Goal: Information Seeking & Learning: Learn about a topic

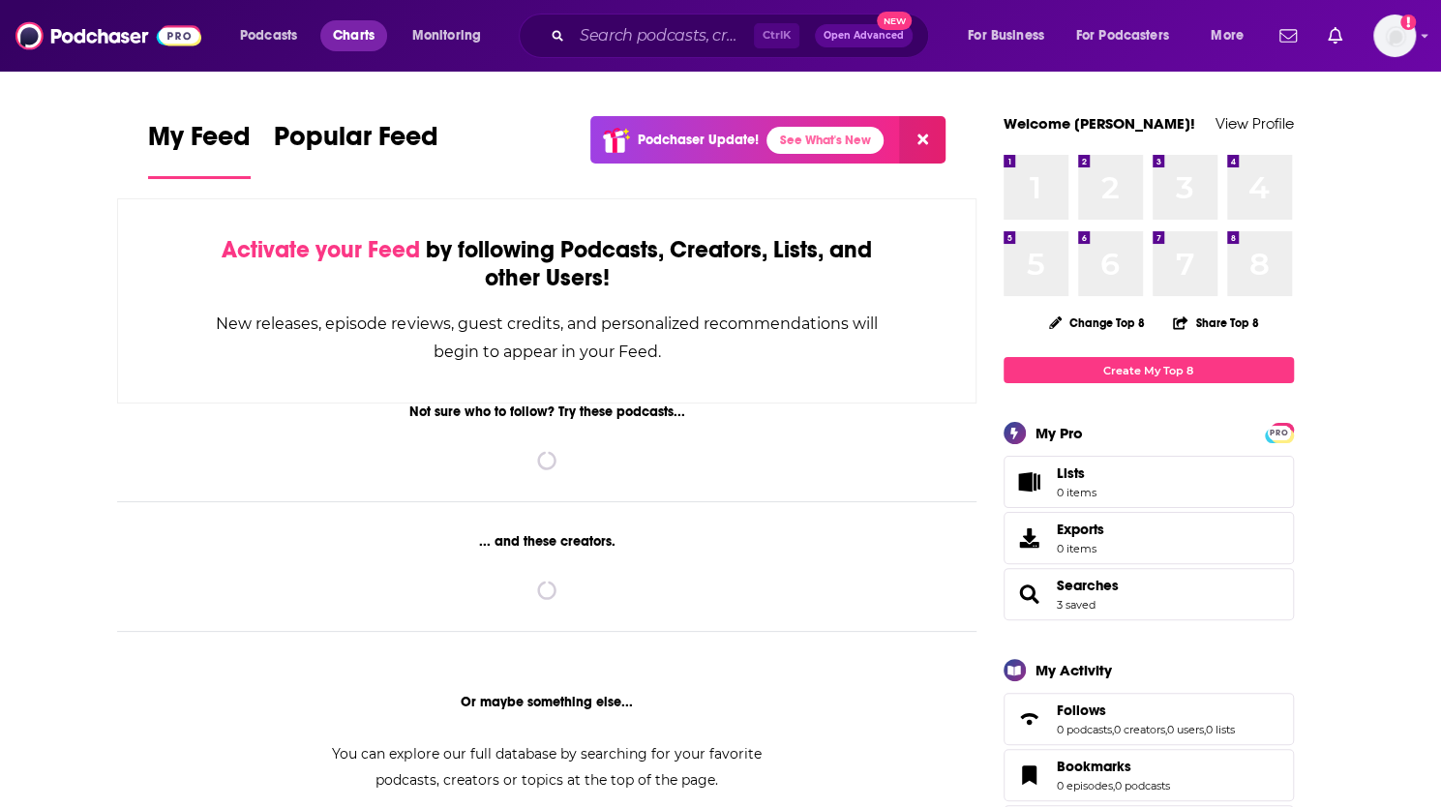
click at [340, 40] on span "Charts" at bounding box center [354, 35] width 42 height 27
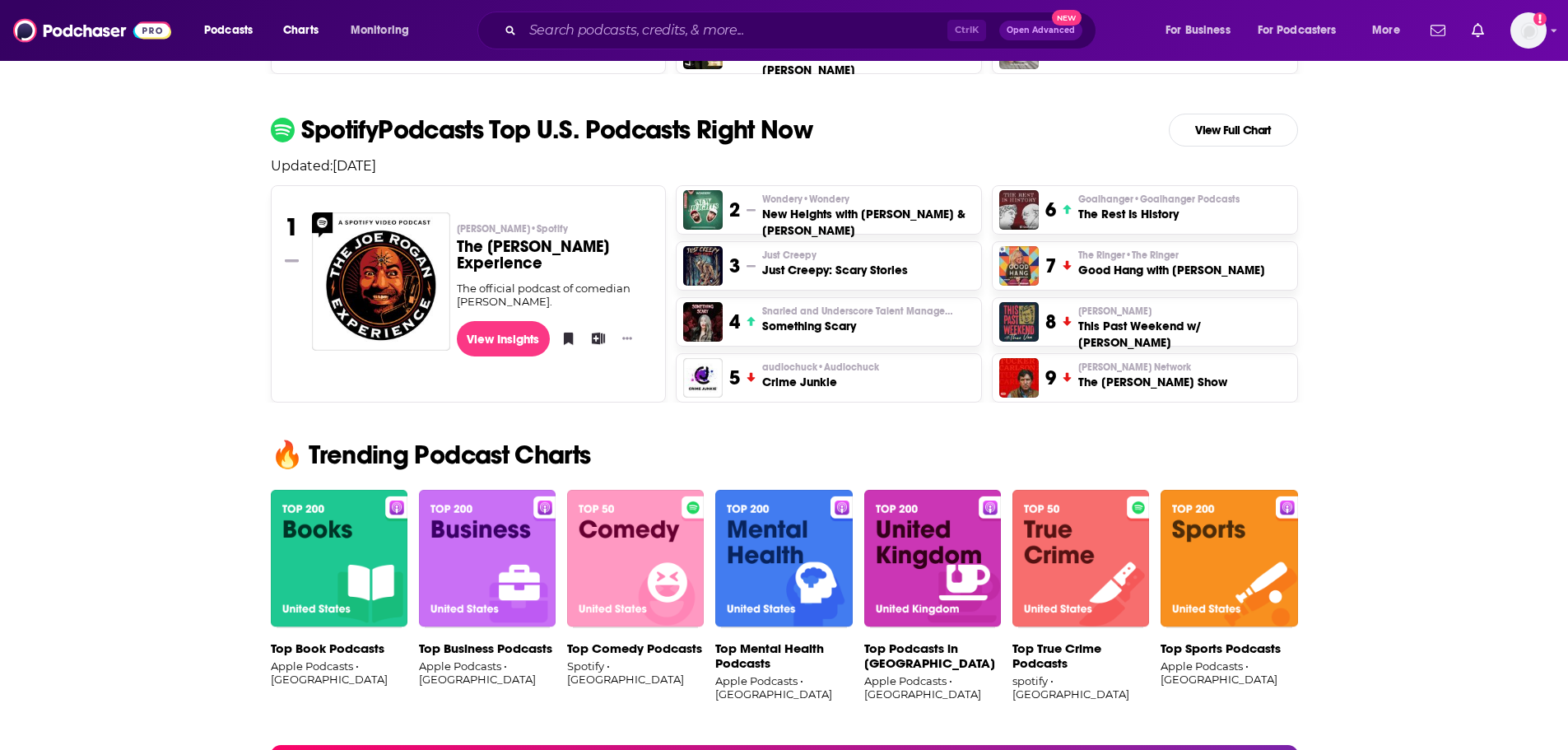
scroll to position [967, 0]
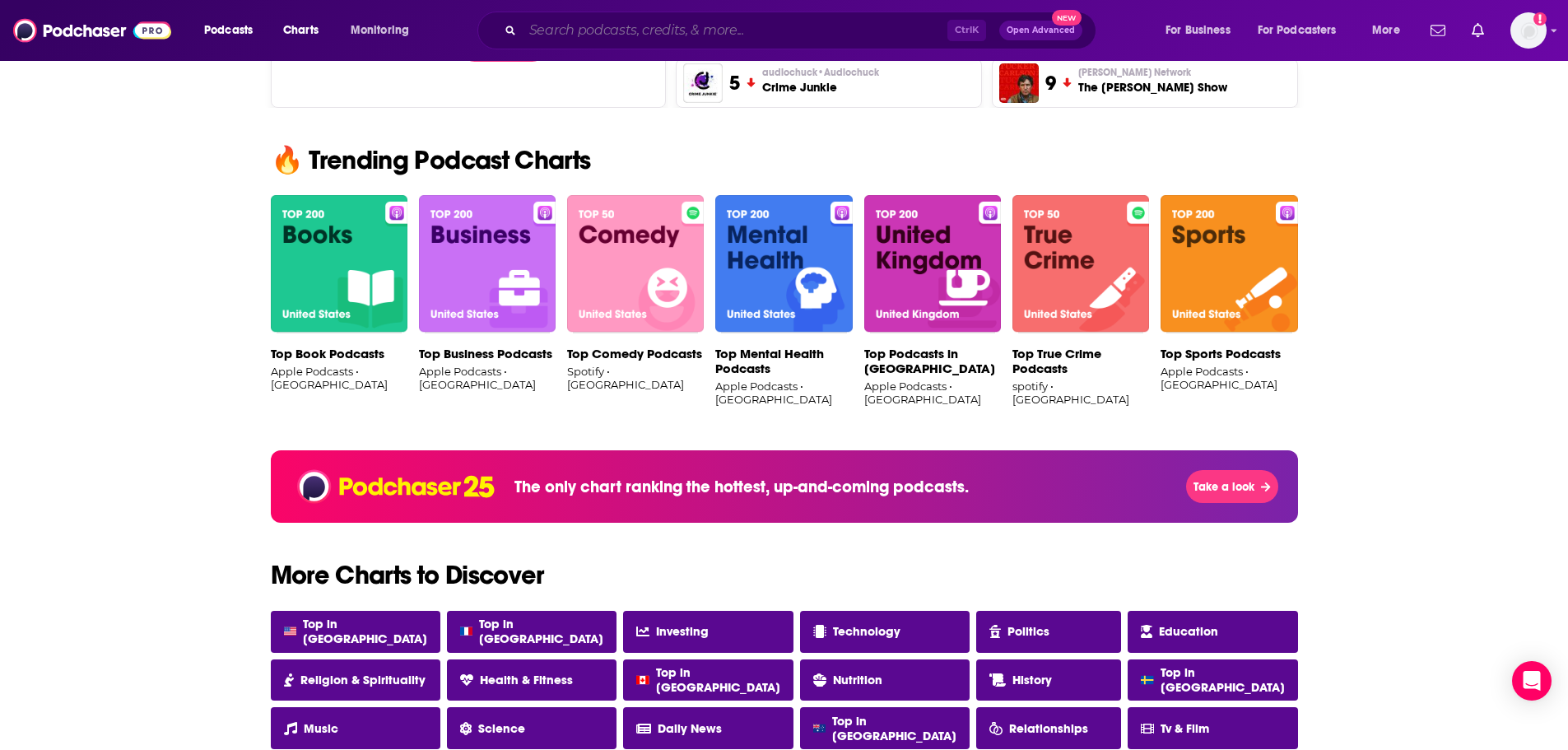
click at [630, 26] on input "Search podcasts, credits, & more..." at bounding box center [735, 30] width 424 height 26
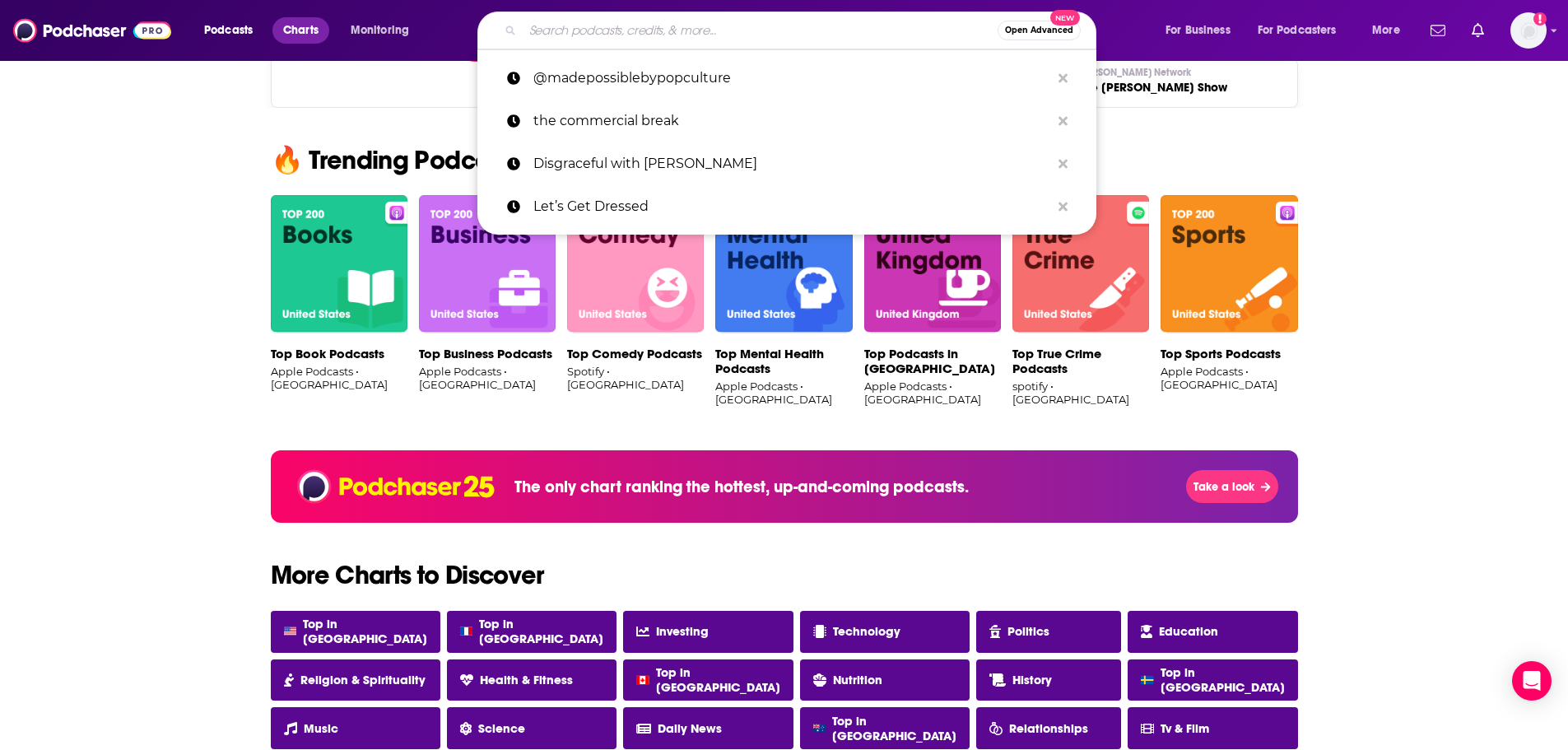
click at [322, 19] on link "Charts" at bounding box center [300, 30] width 56 height 26
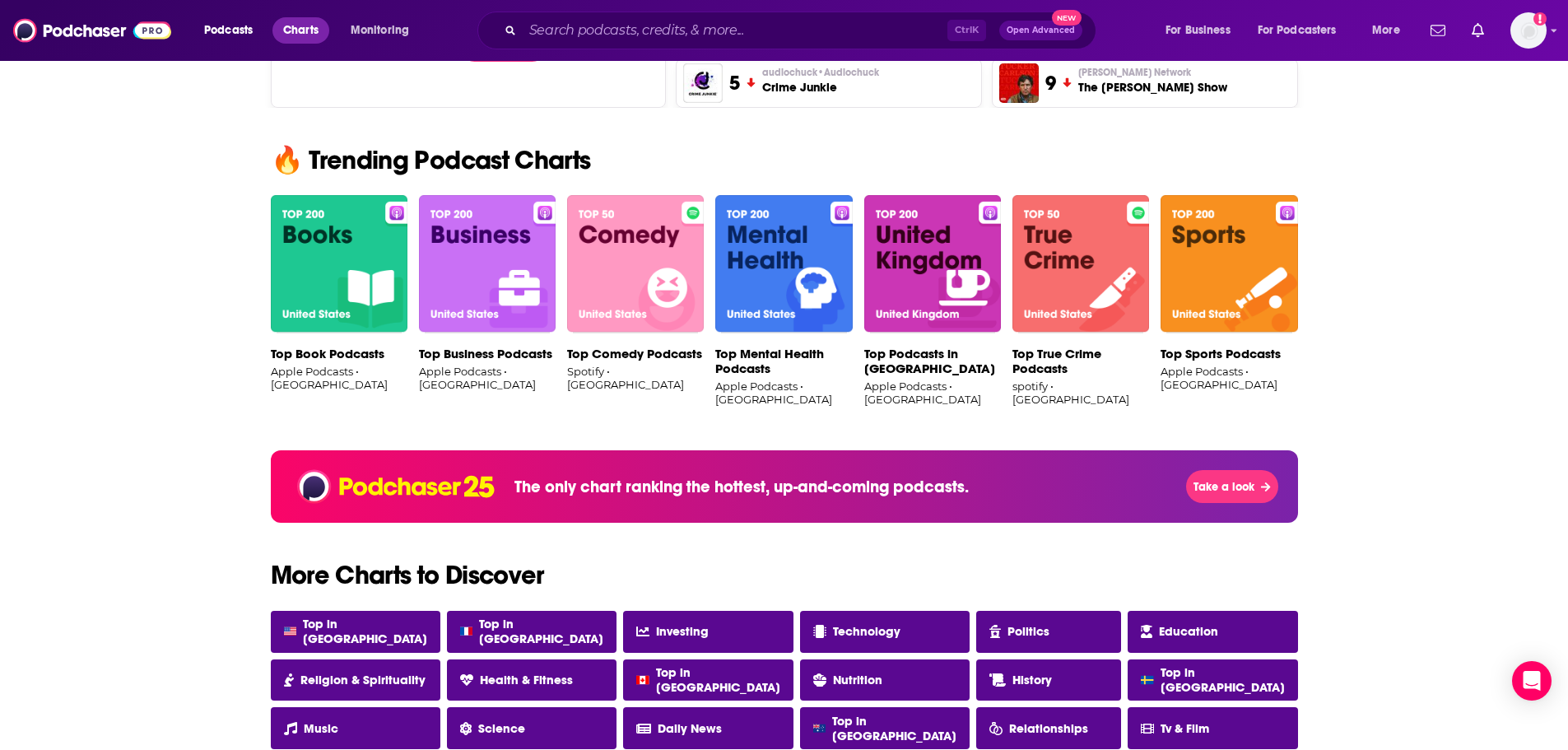
click at [310, 27] on span "Charts" at bounding box center [301, 30] width 36 height 23
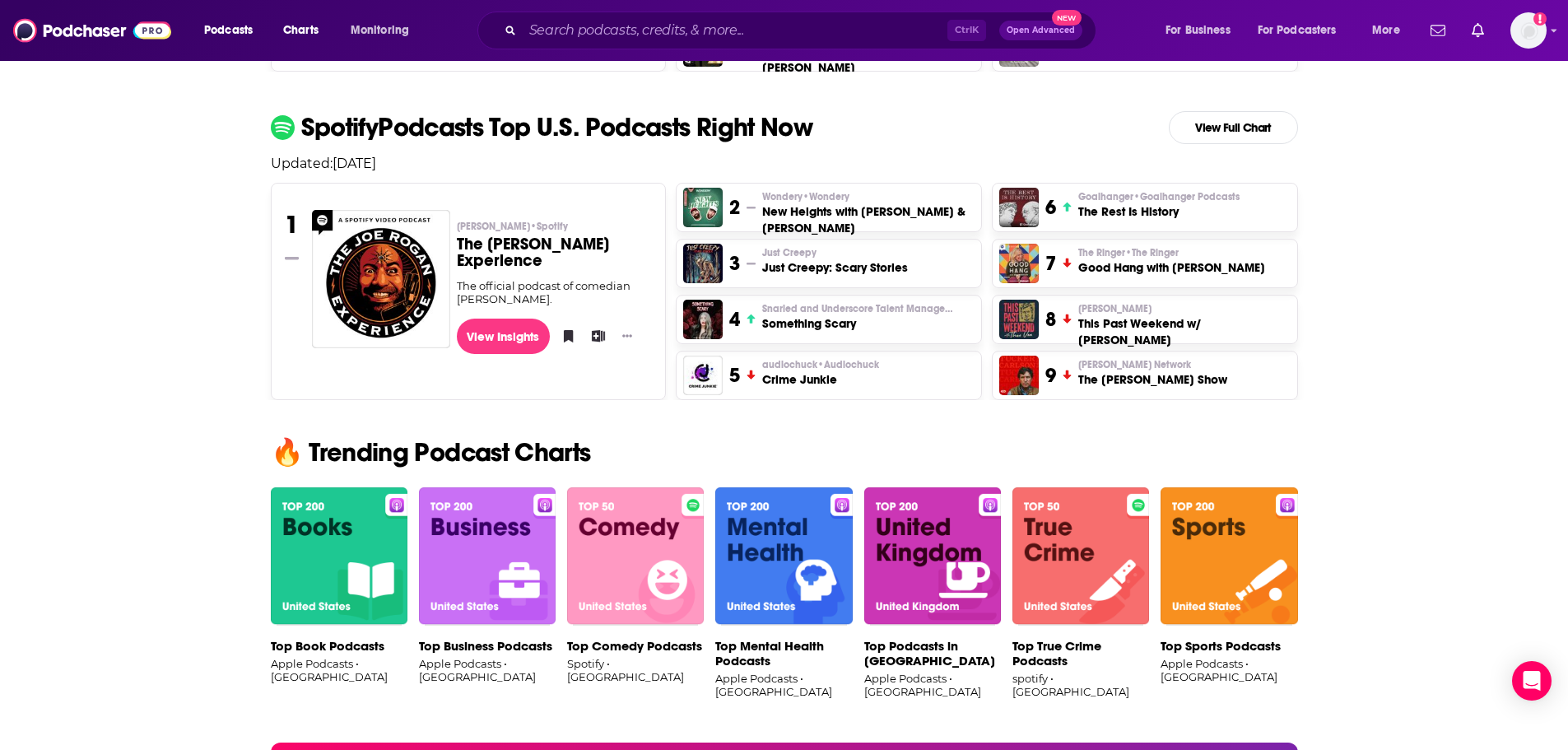
scroll to position [946, 0]
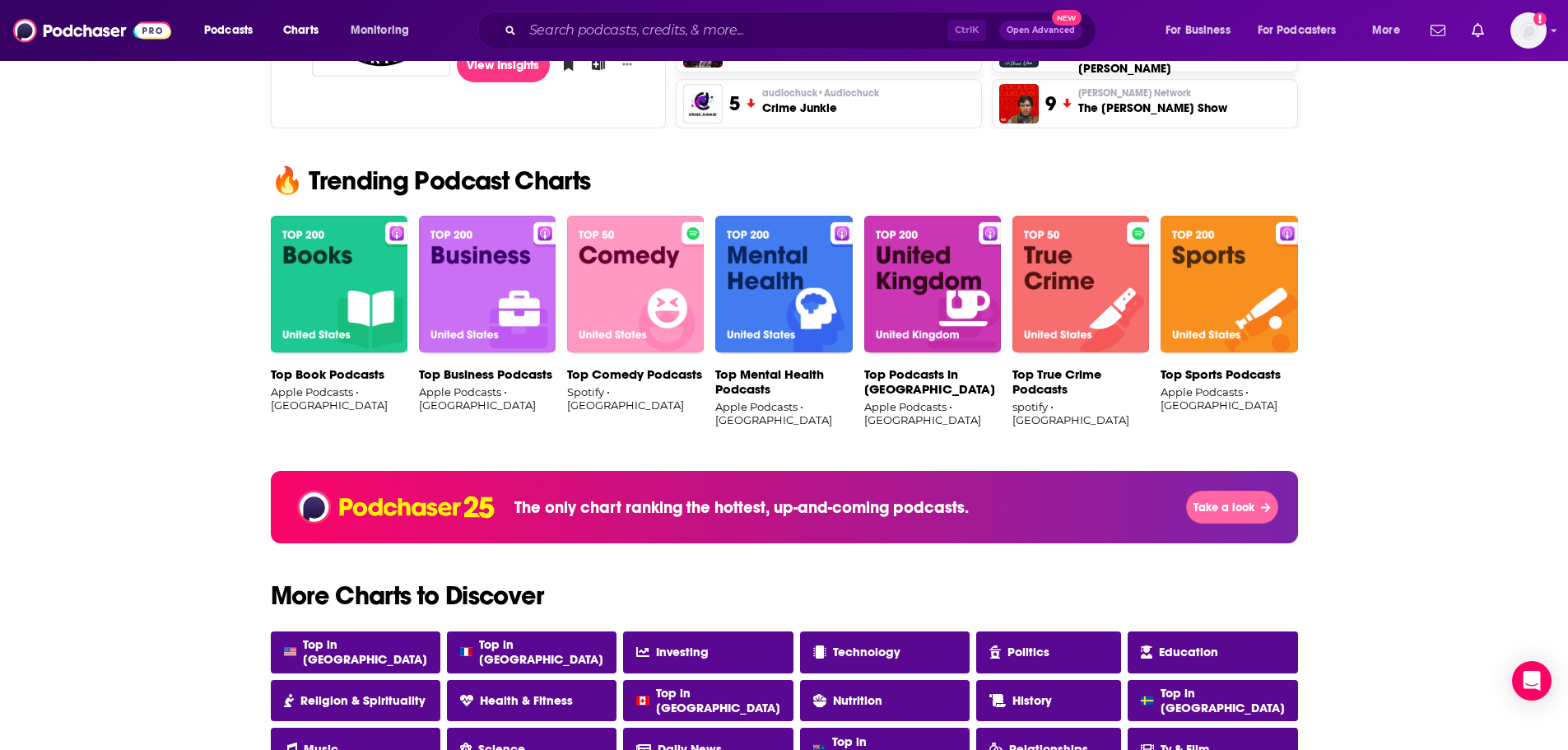
click at [1224, 504] on span "Take a look" at bounding box center [1224, 508] width 61 height 14
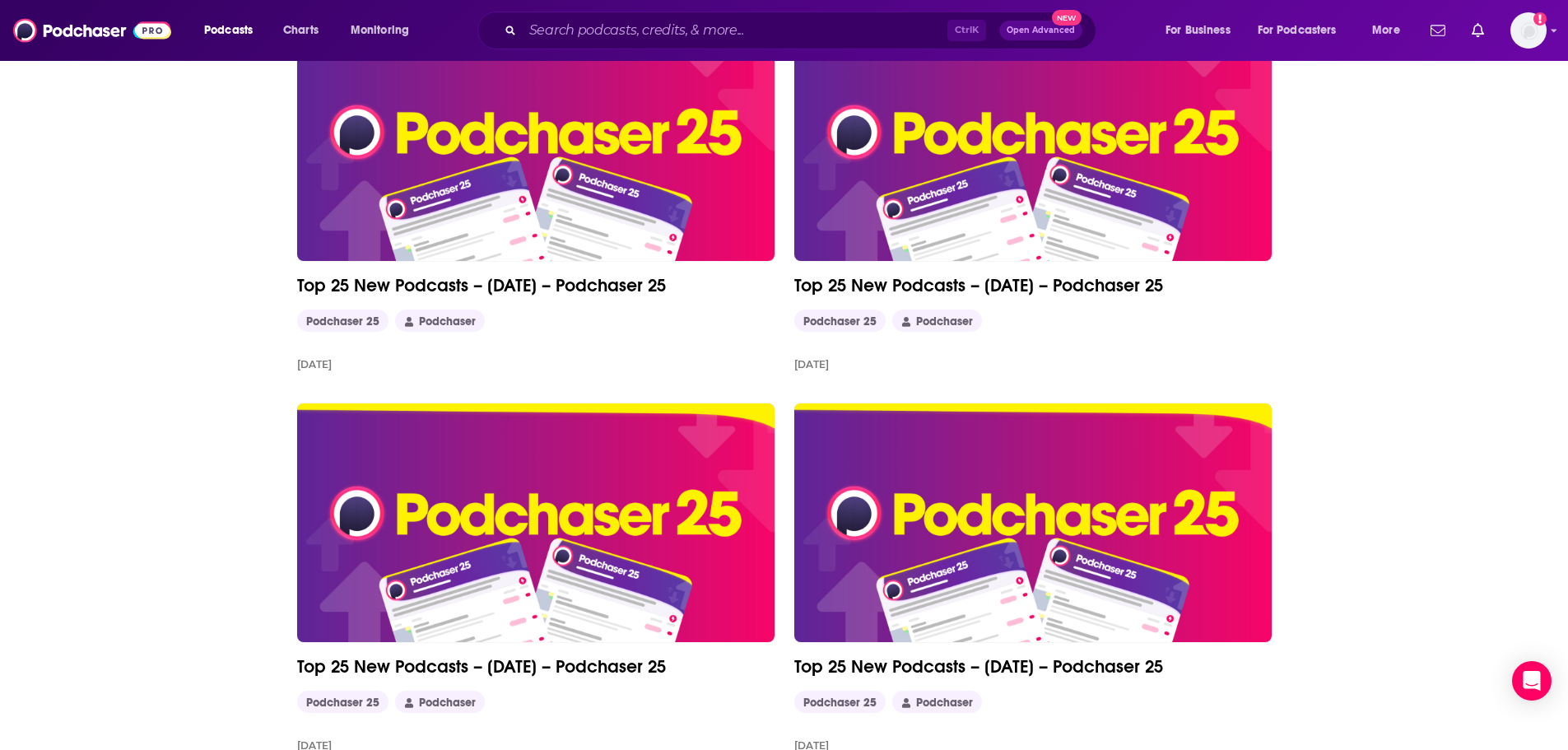
scroll to position [1297, 0]
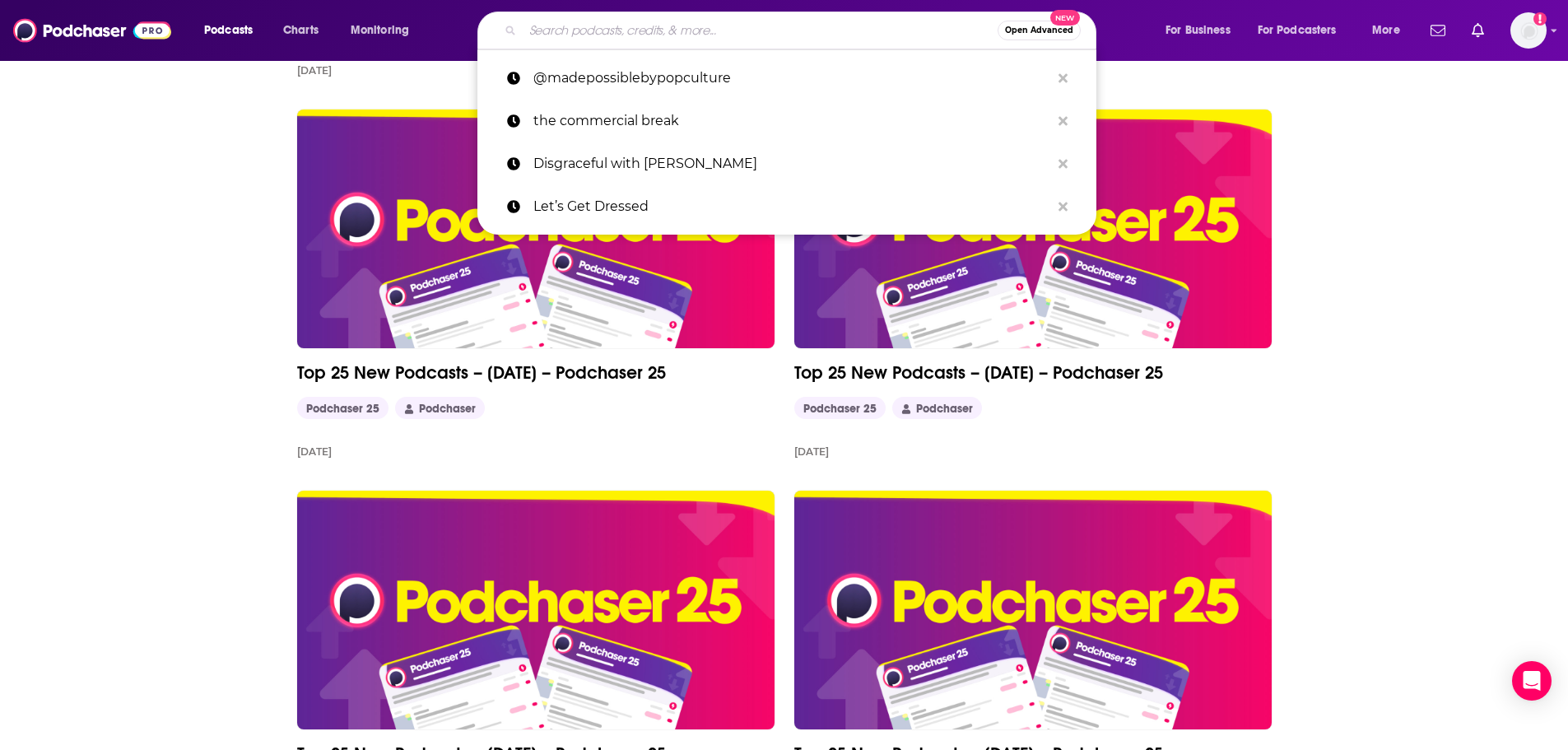
click at [547, 26] on input "Search podcasts, credits, & more..." at bounding box center [760, 30] width 475 height 26
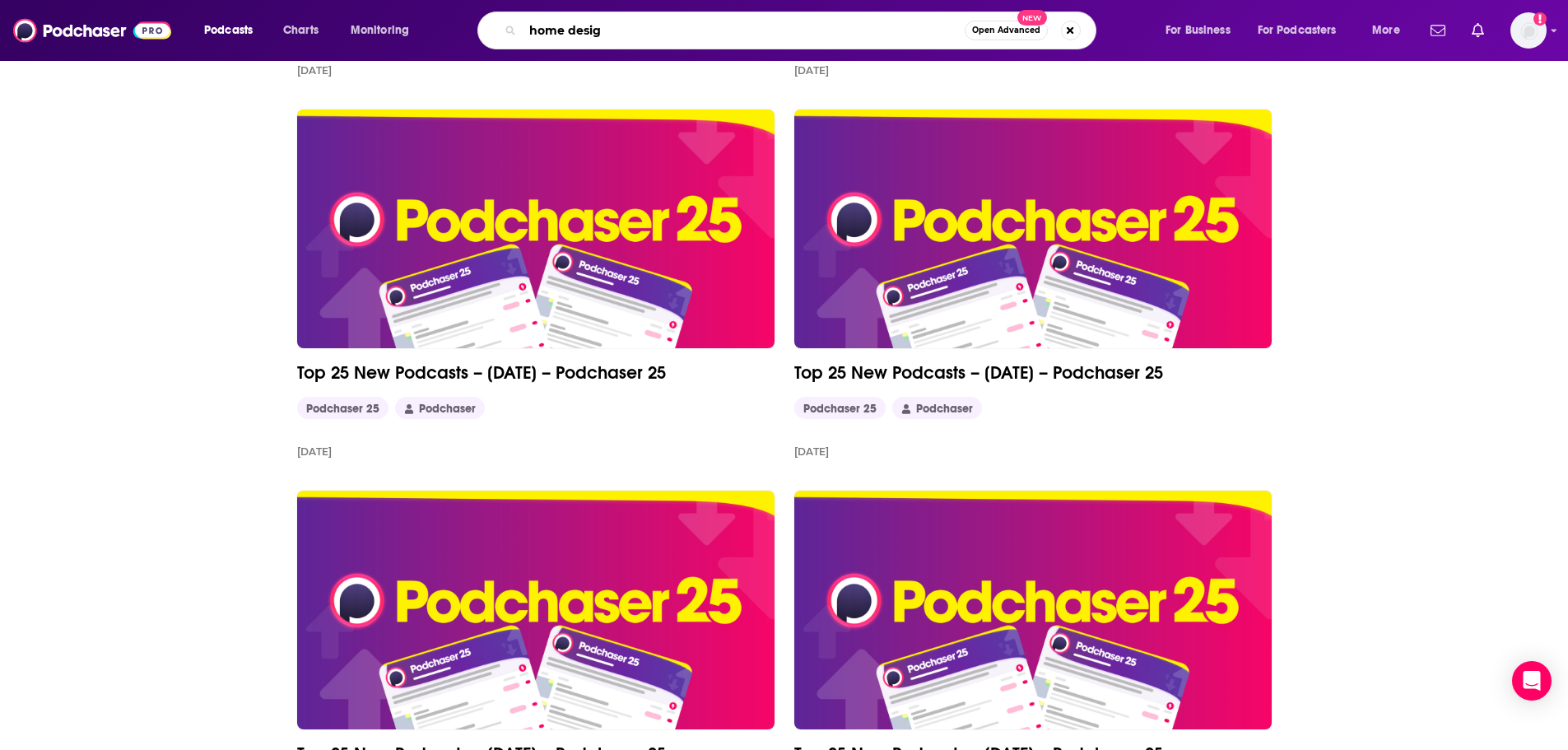
type input "home design"
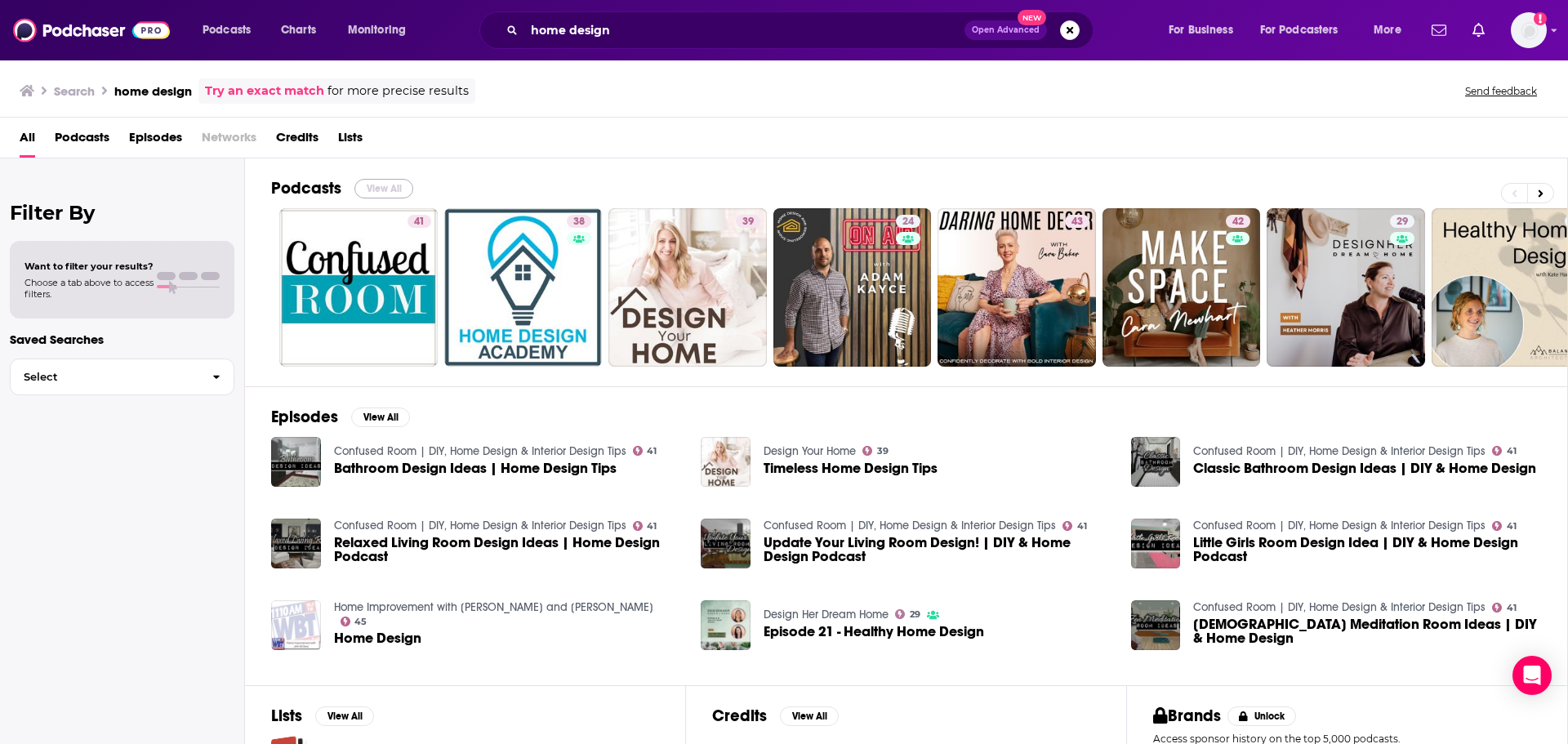
click at [385, 186] on button "View All" at bounding box center [384, 188] width 59 height 19
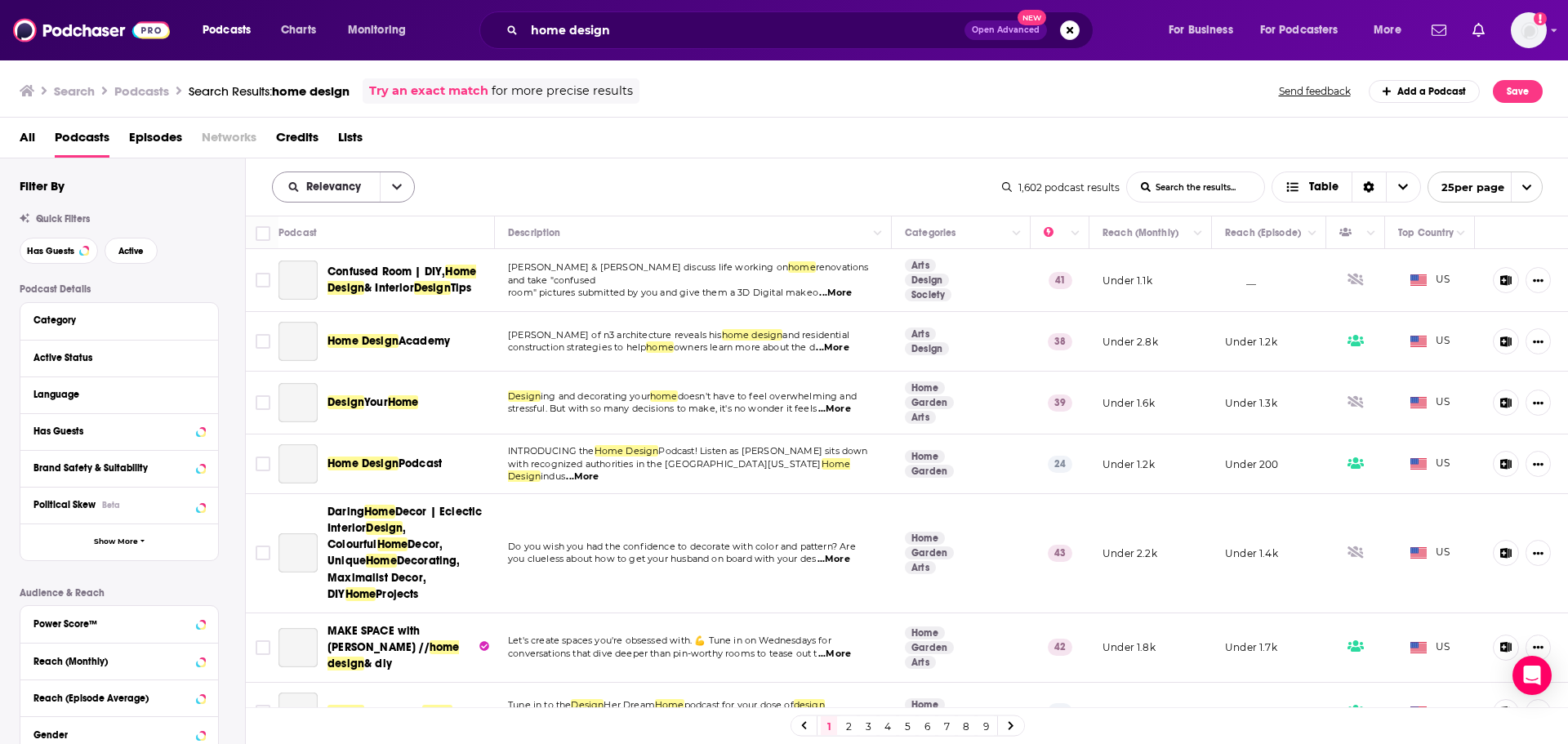
click at [402, 188] on button "open menu" at bounding box center [397, 186] width 35 height 30
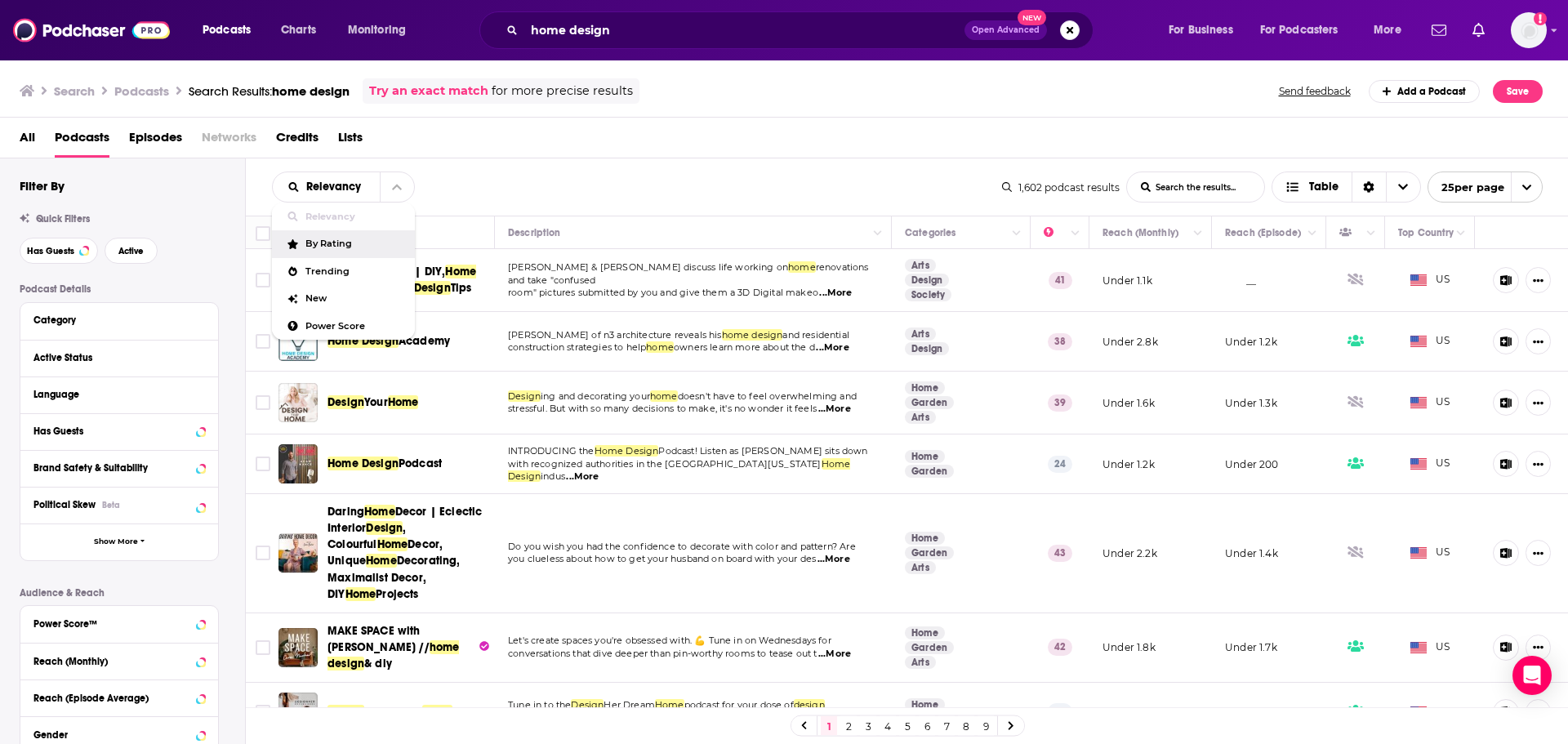
click at [349, 236] on div "By Rating" at bounding box center [343, 244] width 143 height 28
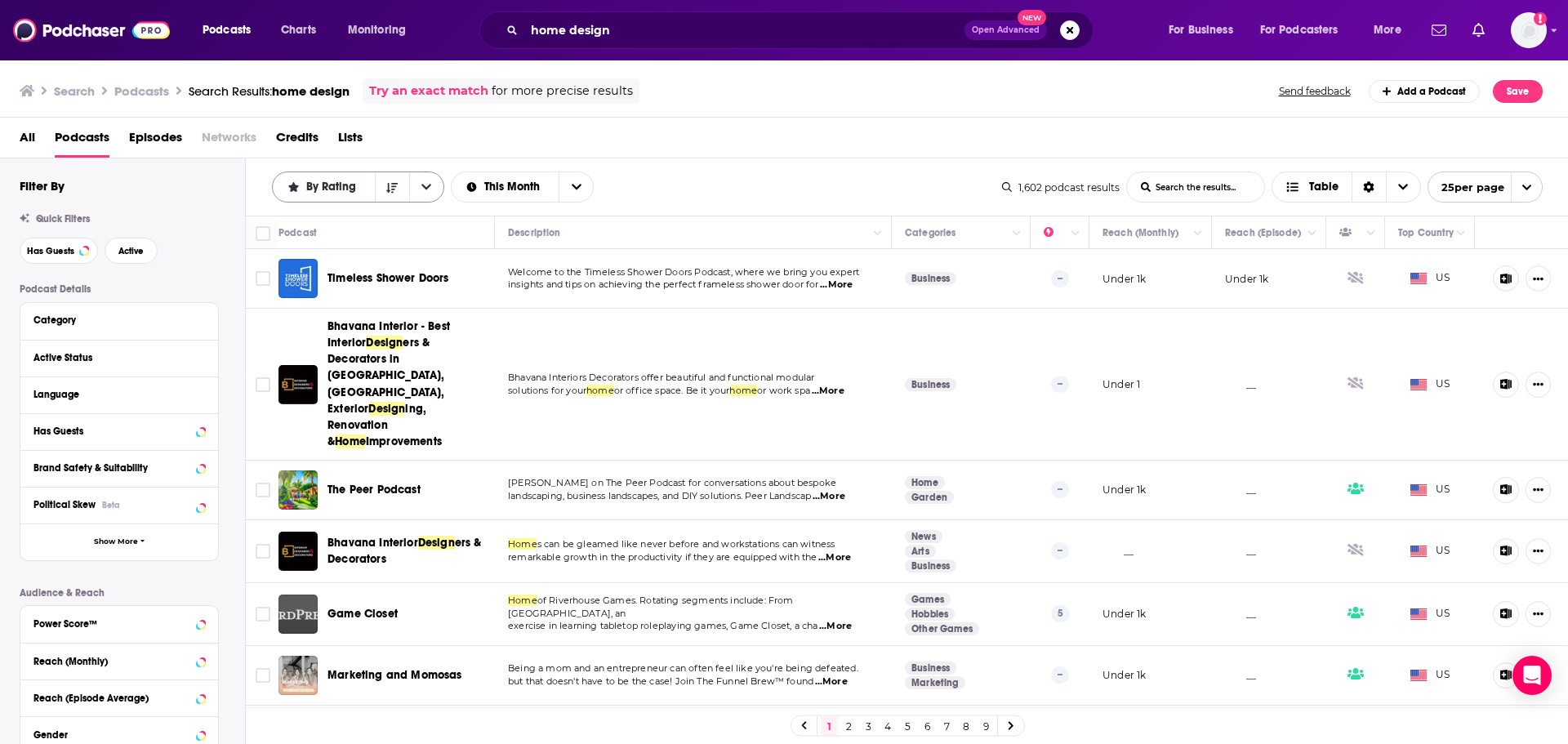
click at [430, 183] on icon "open menu" at bounding box center [426, 187] width 10 height 12
click at [334, 277] on div "Trending" at bounding box center [358, 272] width 172 height 28
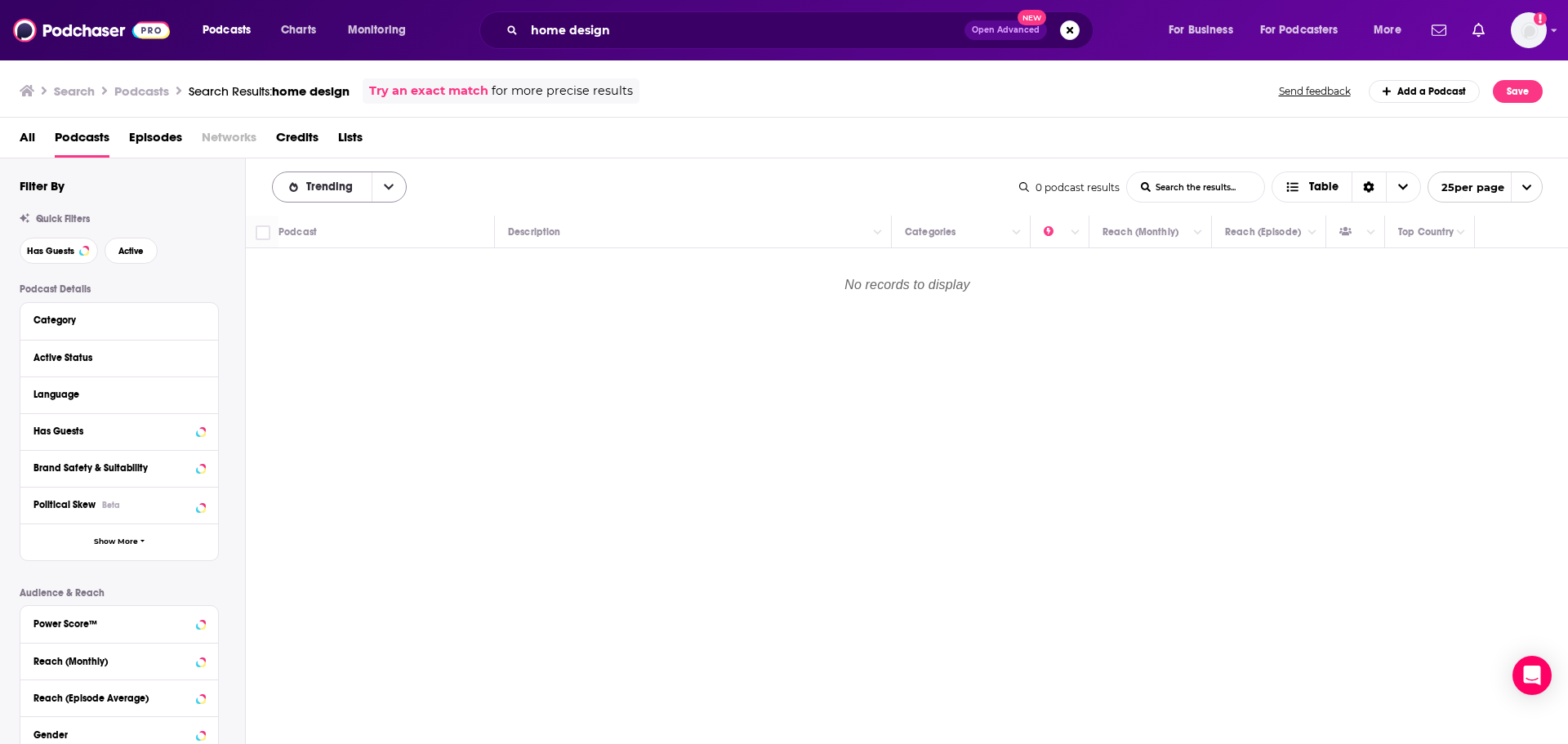
click at [345, 193] on div "Trending" at bounding box center [339, 186] width 135 height 31
click at [386, 181] on icon "open menu" at bounding box center [389, 187] width 10 height 12
click at [367, 326] on span "Power Score" at bounding box center [349, 326] width 89 height 9
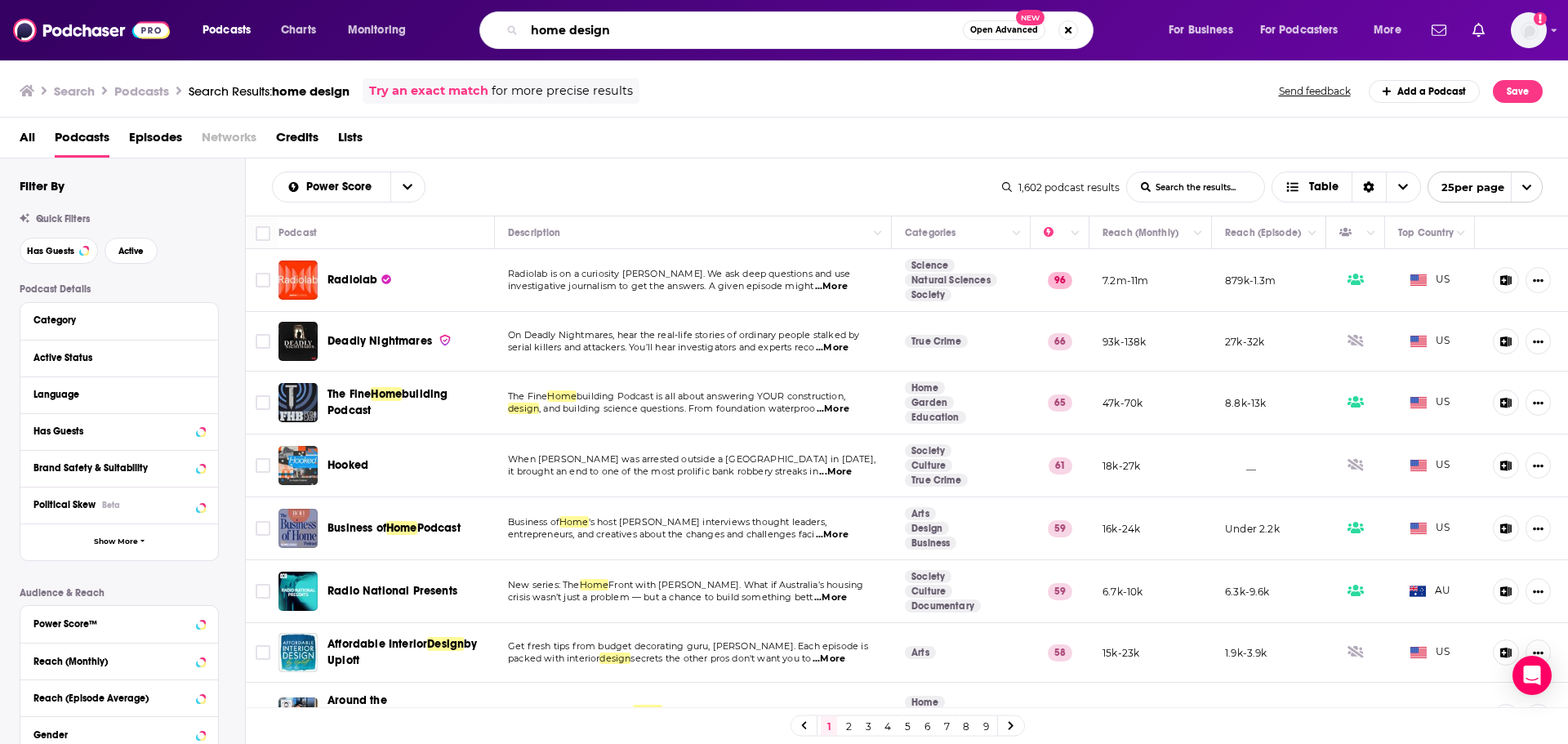
drag, startPoint x: 629, startPoint y: 40, endPoint x: 553, endPoint y: 24, distance: 77.7
click at [553, 24] on input "home design" at bounding box center [743, 30] width 439 height 26
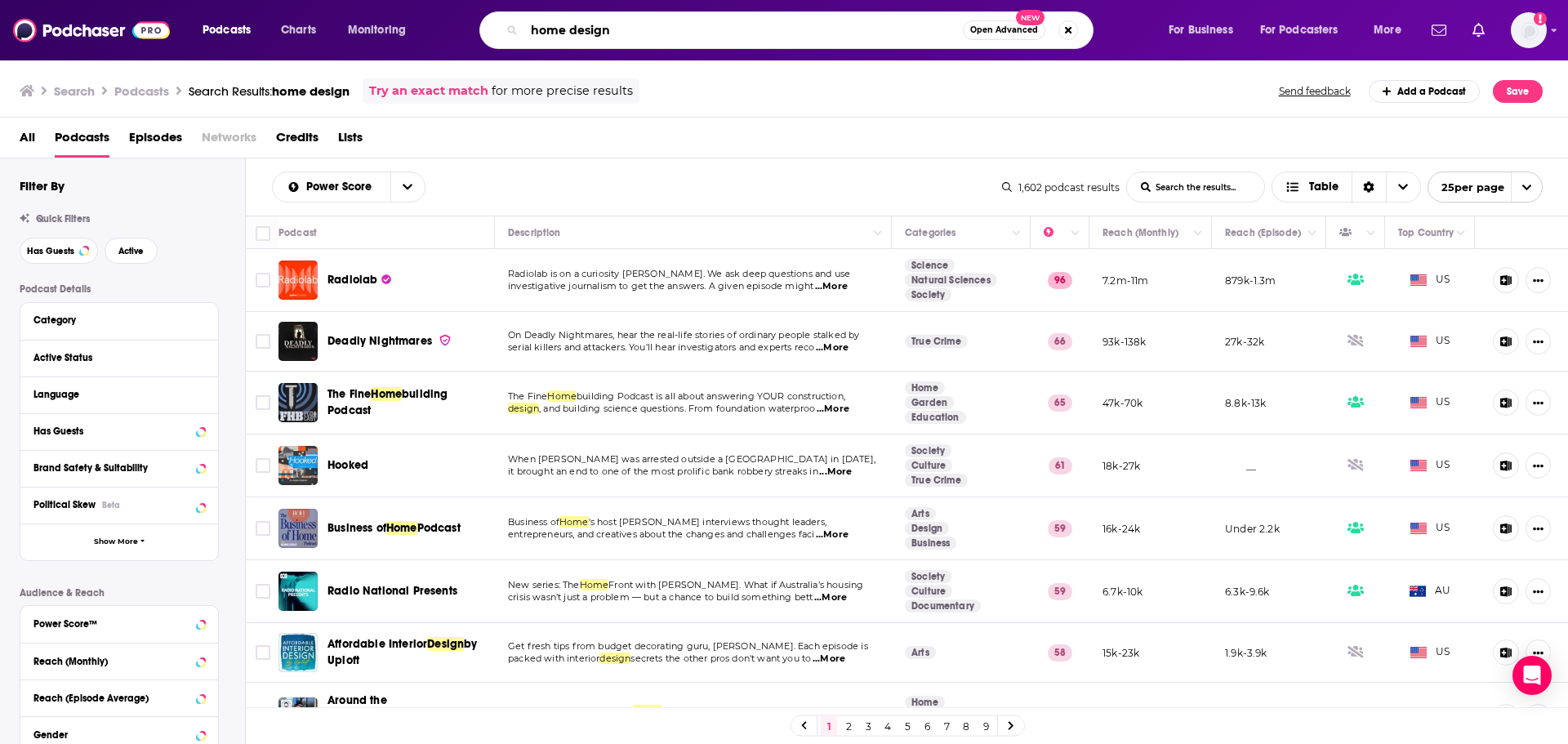
click at [553, 24] on input "home design" at bounding box center [743, 30] width 439 height 26
click at [287, 35] on span "Charts" at bounding box center [299, 30] width 35 height 23
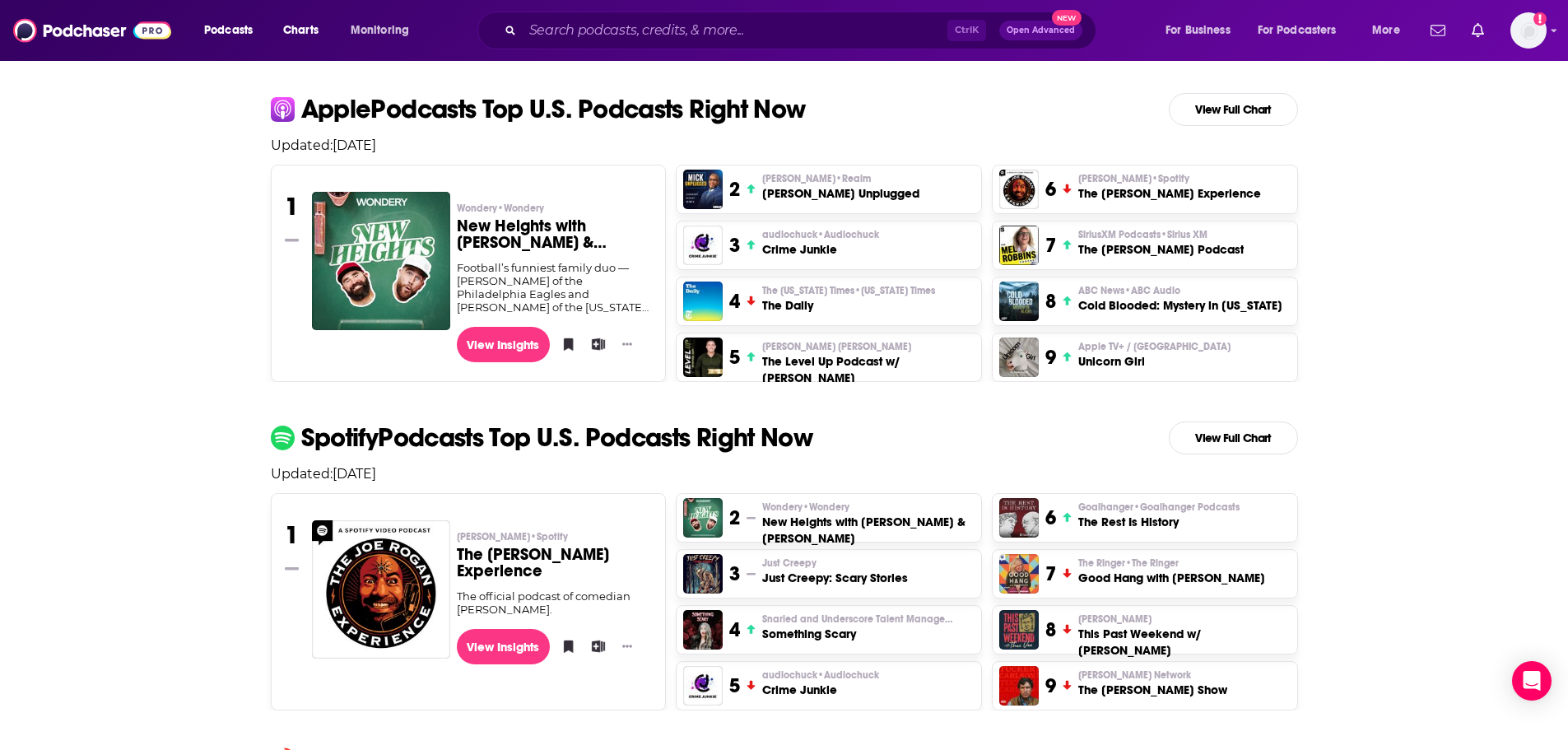
scroll to position [371, 0]
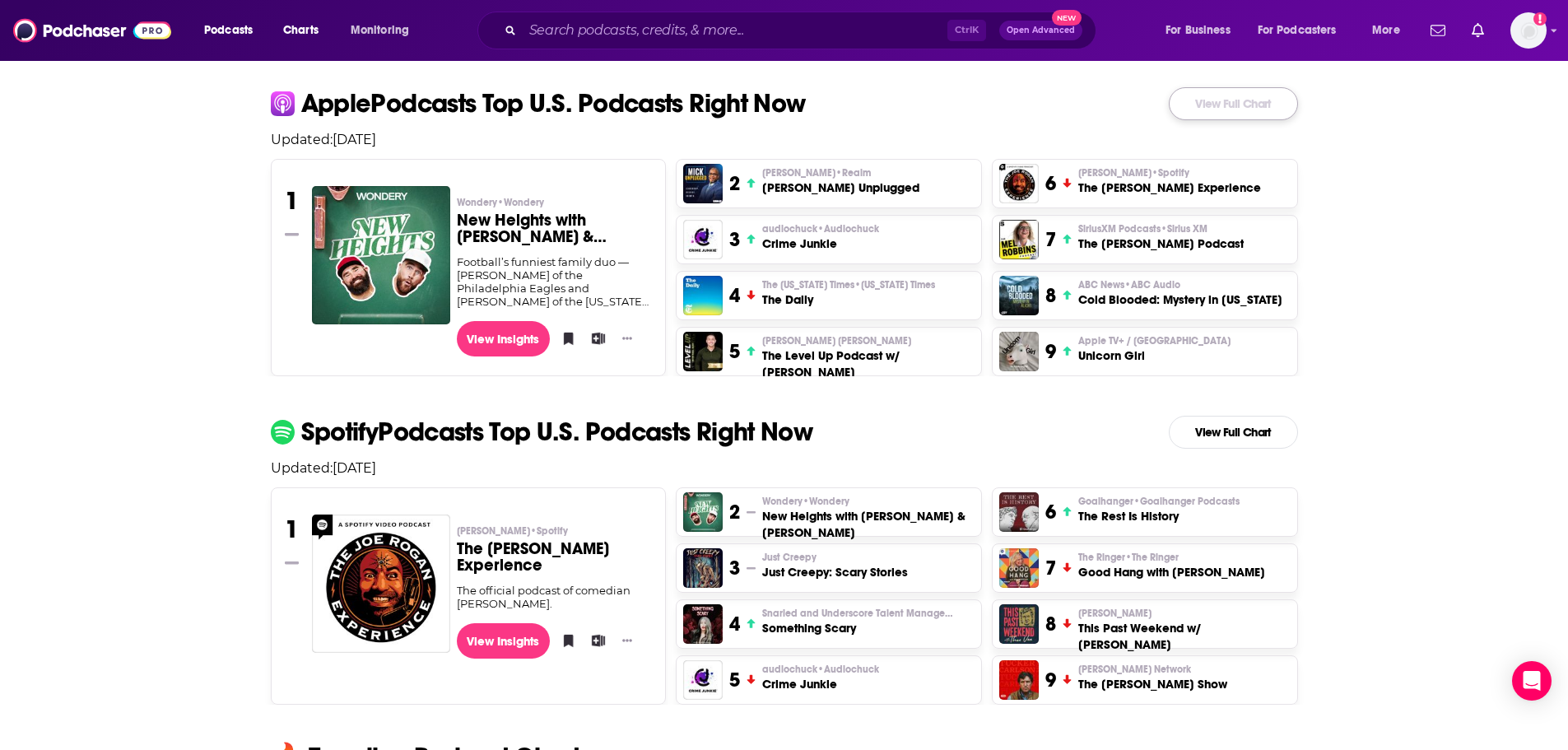
click at [1187, 110] on link "View Full Chart" at bounding box center [1233, 104] width 129 height 33
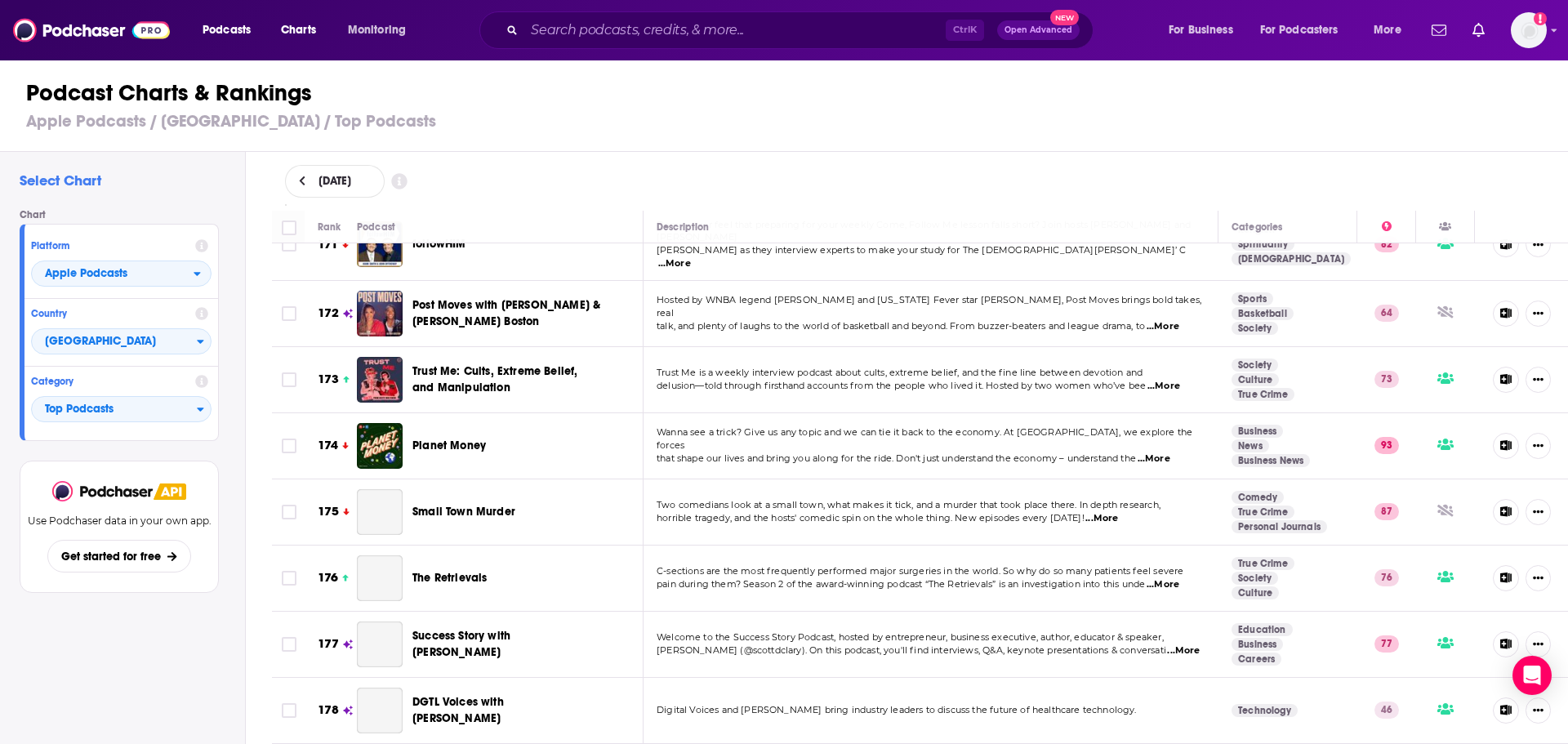
scroll to position [11452, 0]
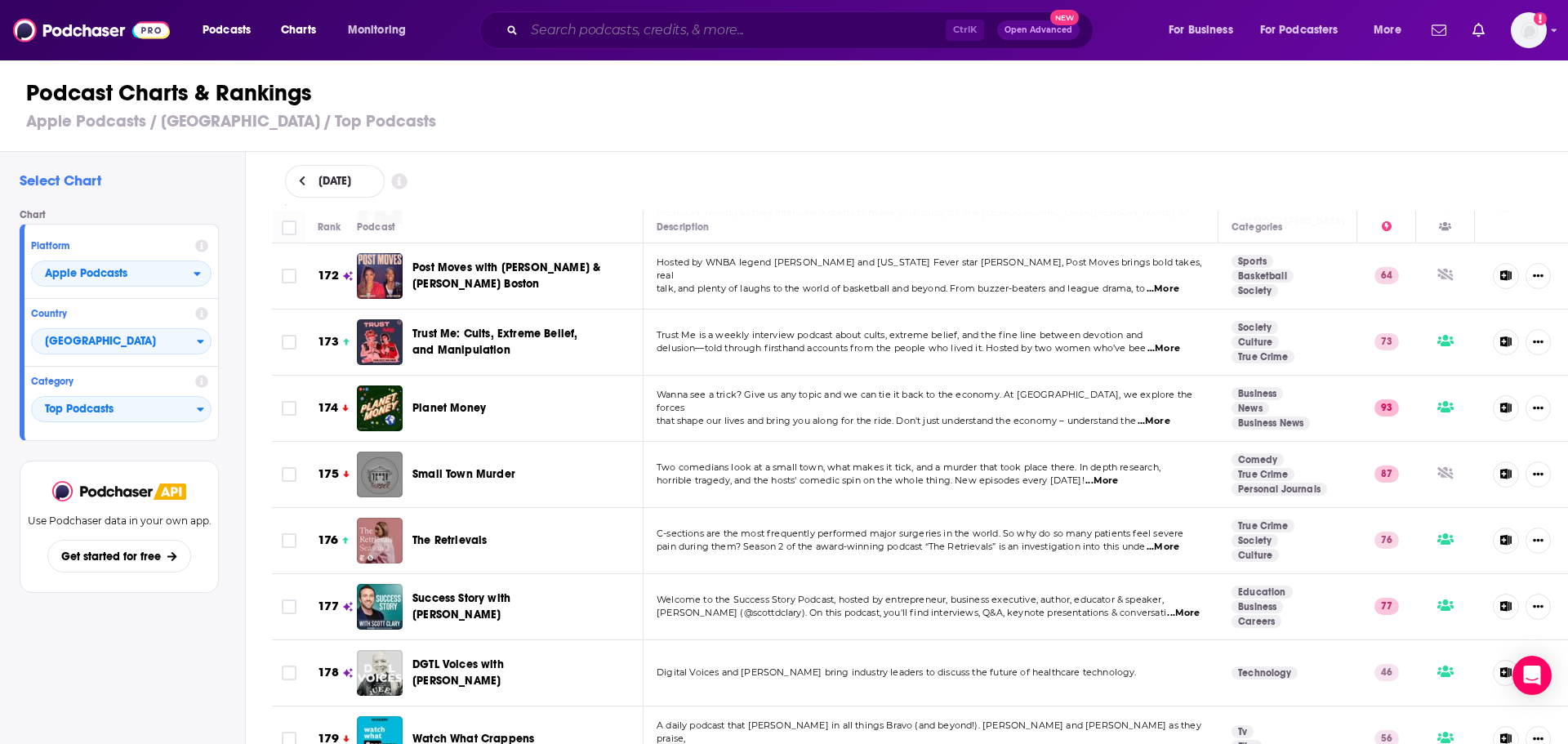
click at [570, 36] on input "Search podcasts, credits, & more..." at bounding box center [734, 30] width 421 height 26
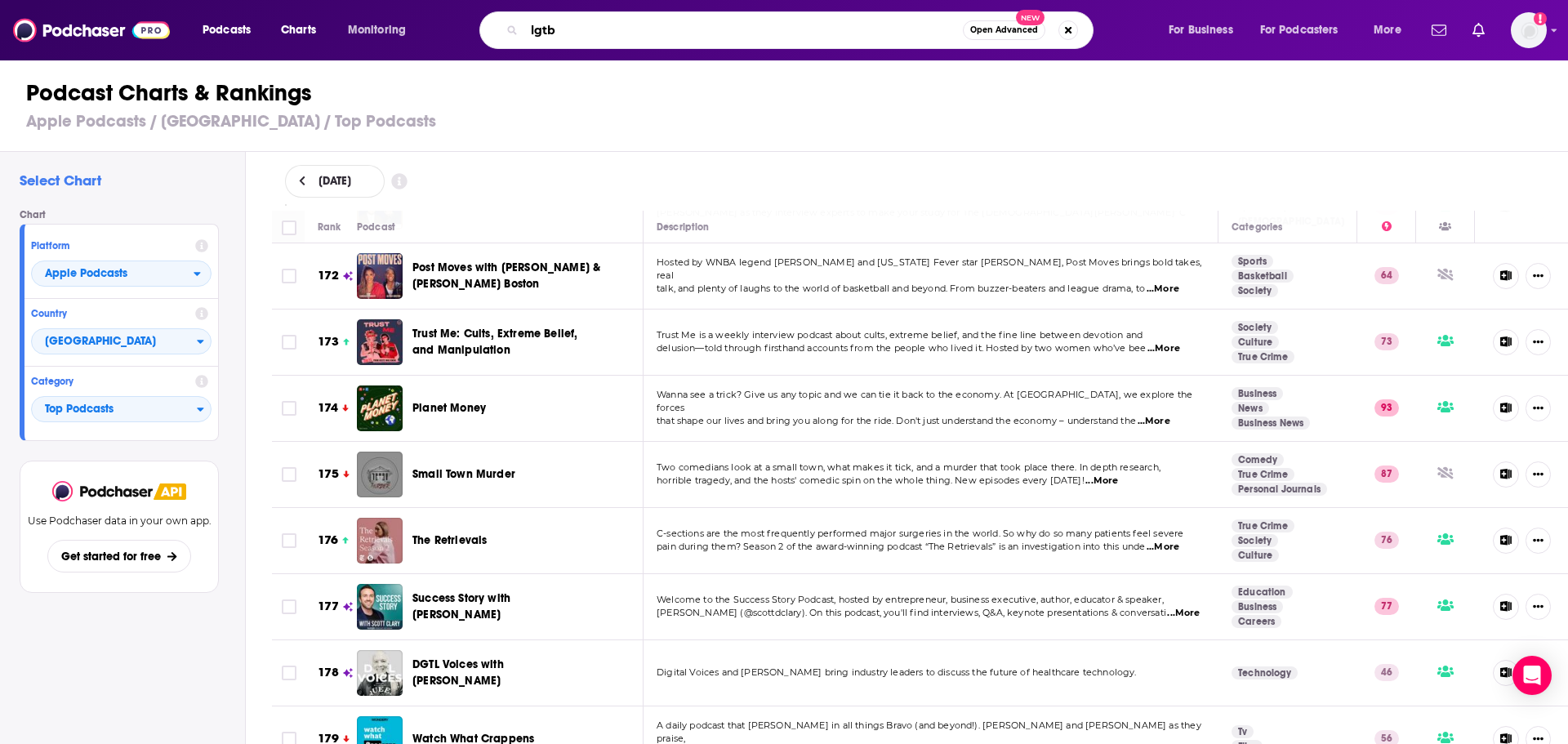
type input "lgtbq"
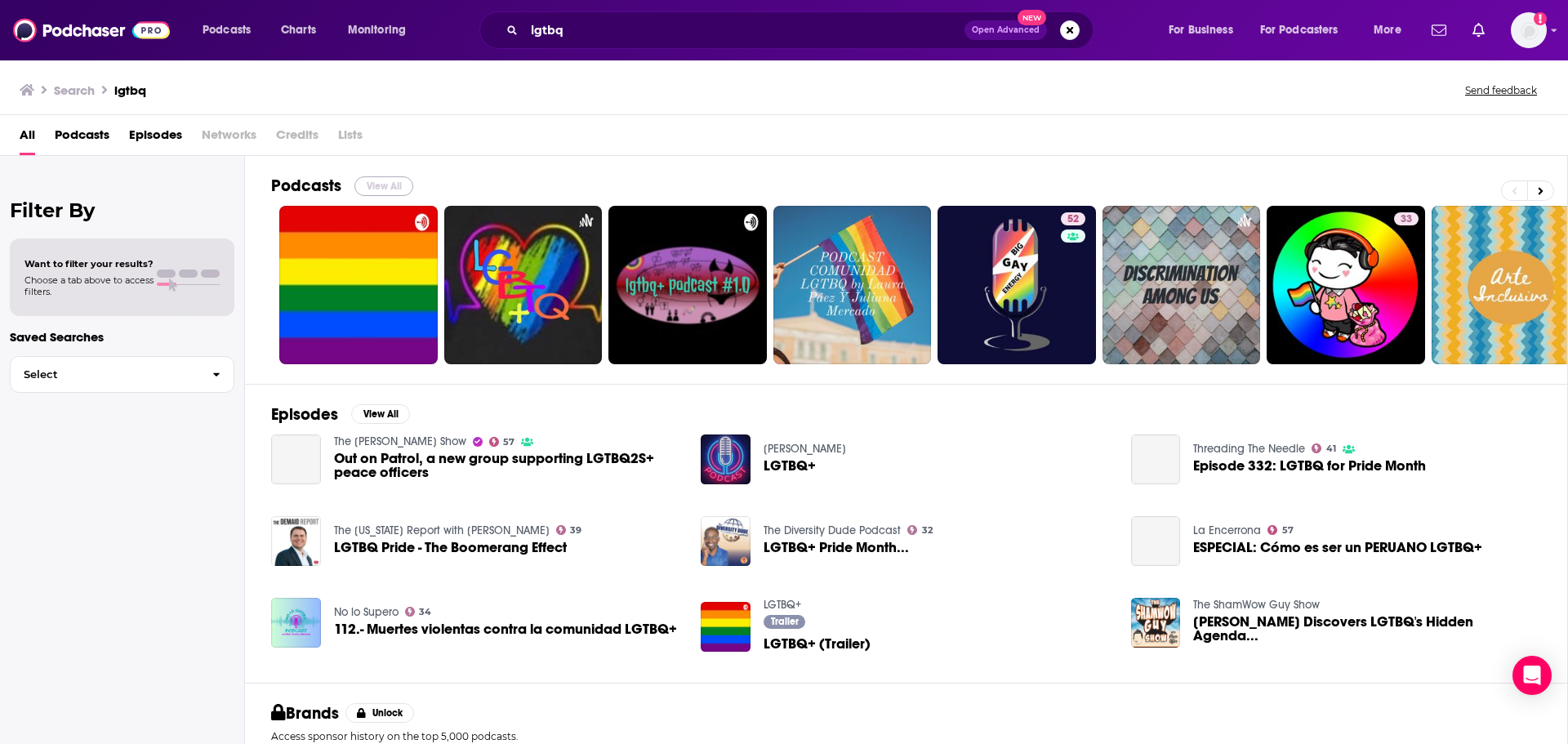
click at [387, 187] on button "View All" at bounding box center [384, 186] width 59 height 19
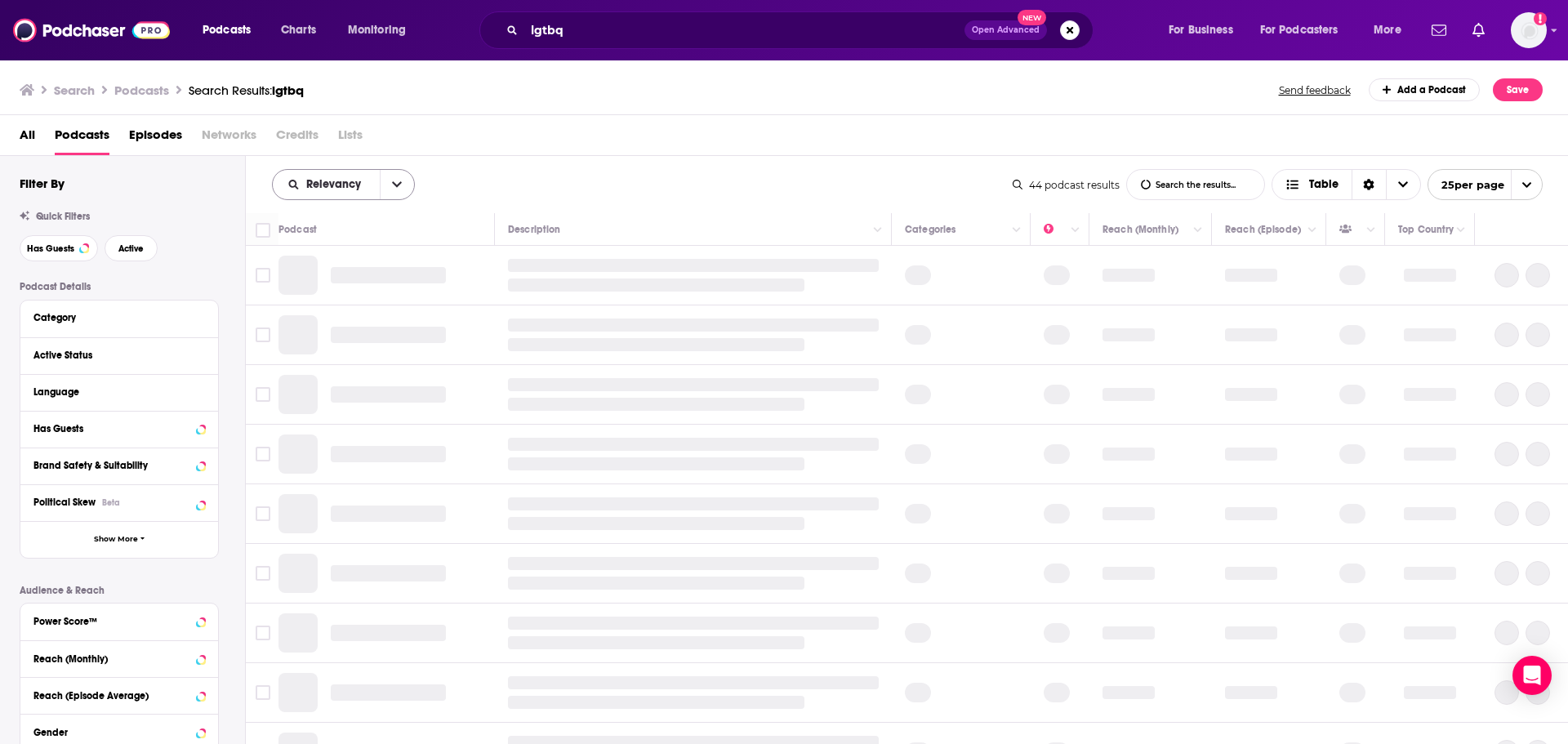
click at [397, 184] on icon "open menu" at bounding box center [397, 185] width 10 height 12
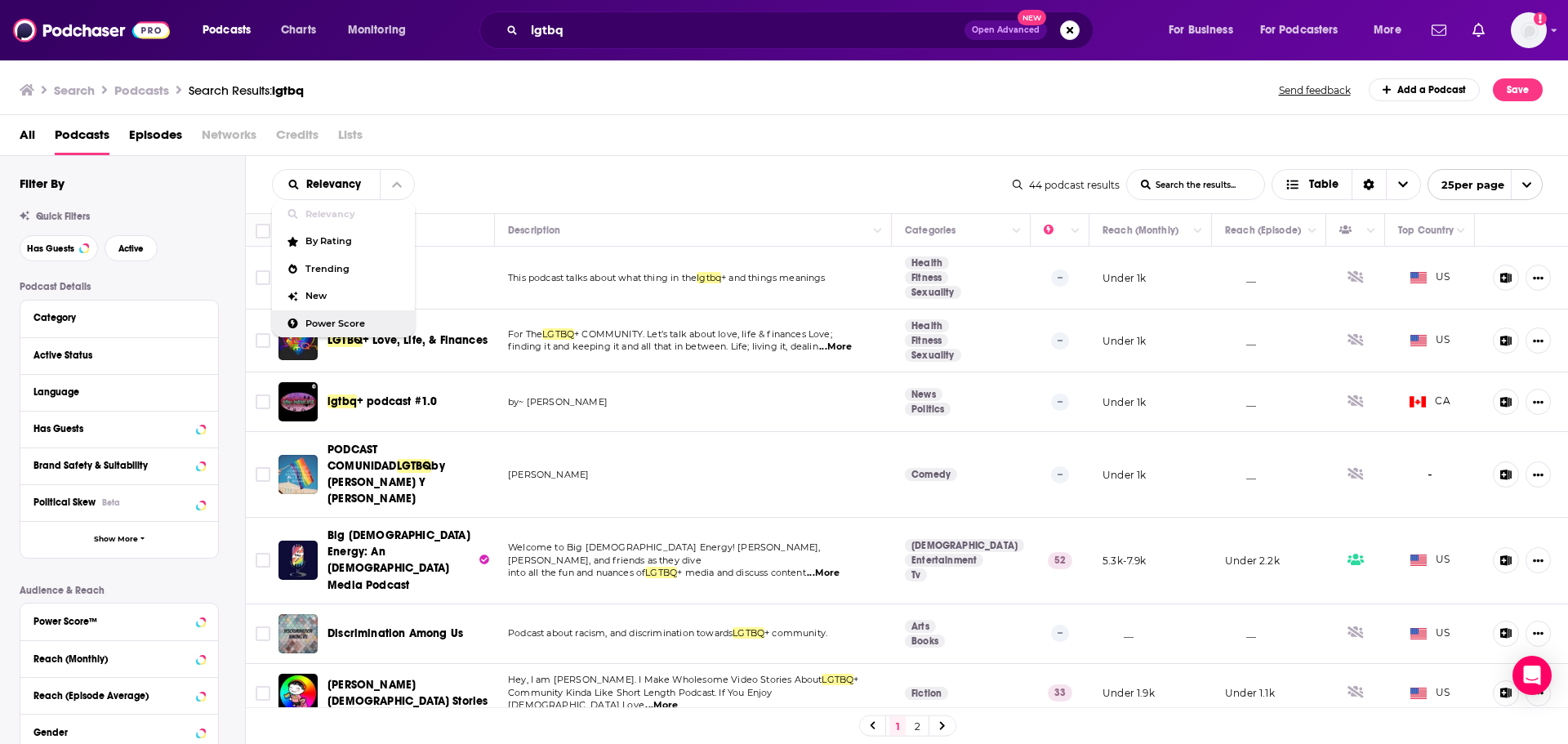
click at [347, 322] on span "Power Score" at bounding box center [354, 323] width 96 height 9
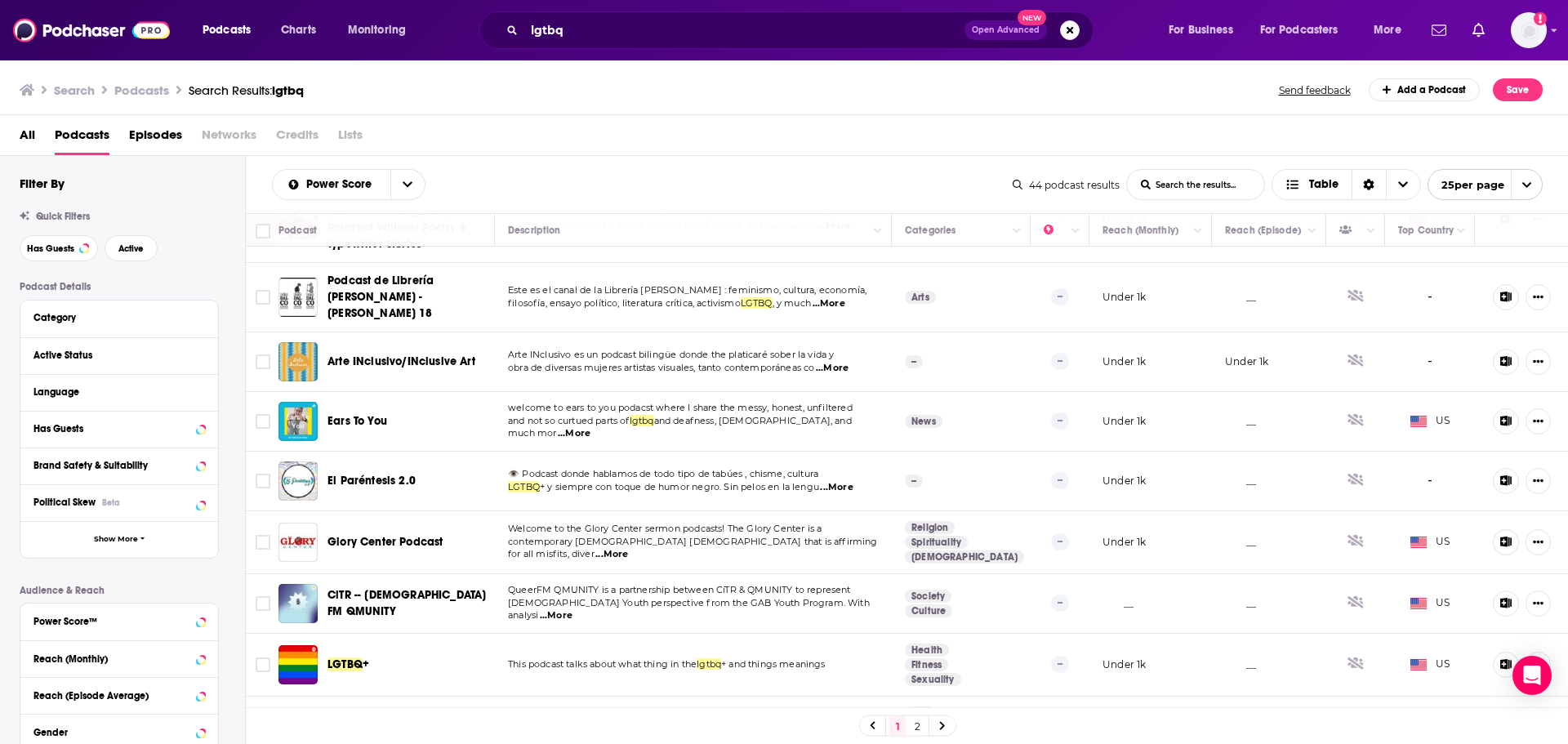
scroll to position [1086, 0]
